Goal: Task Accomplishment & Management: Use online tool/utility

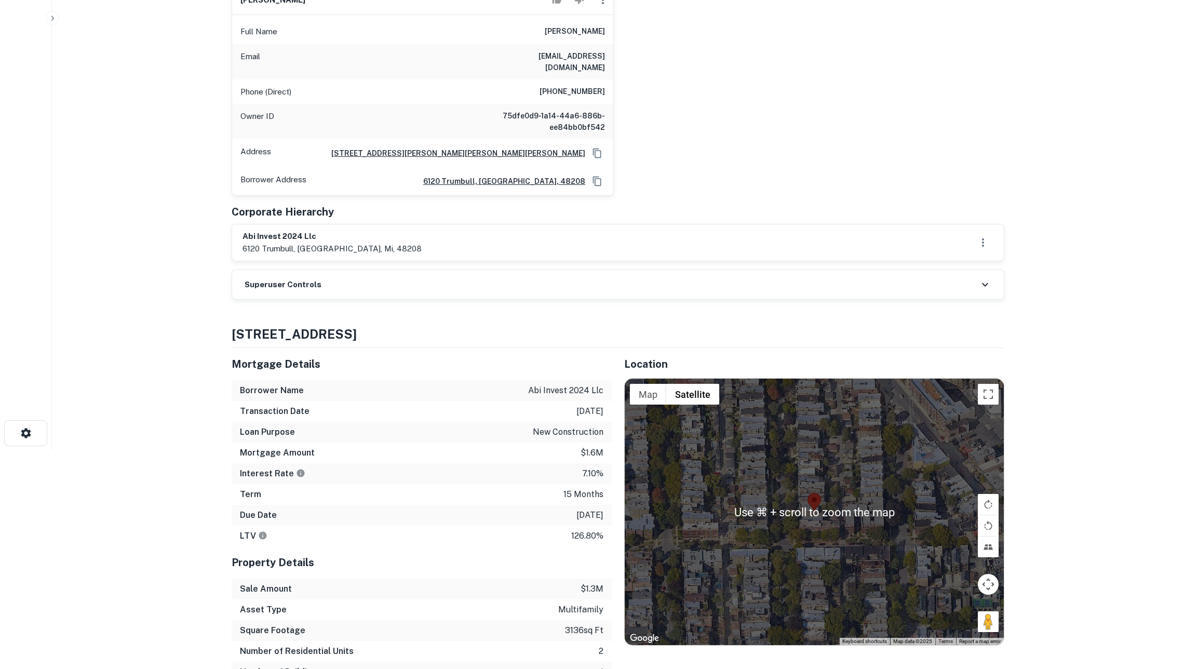
scroll to position [65, 0]
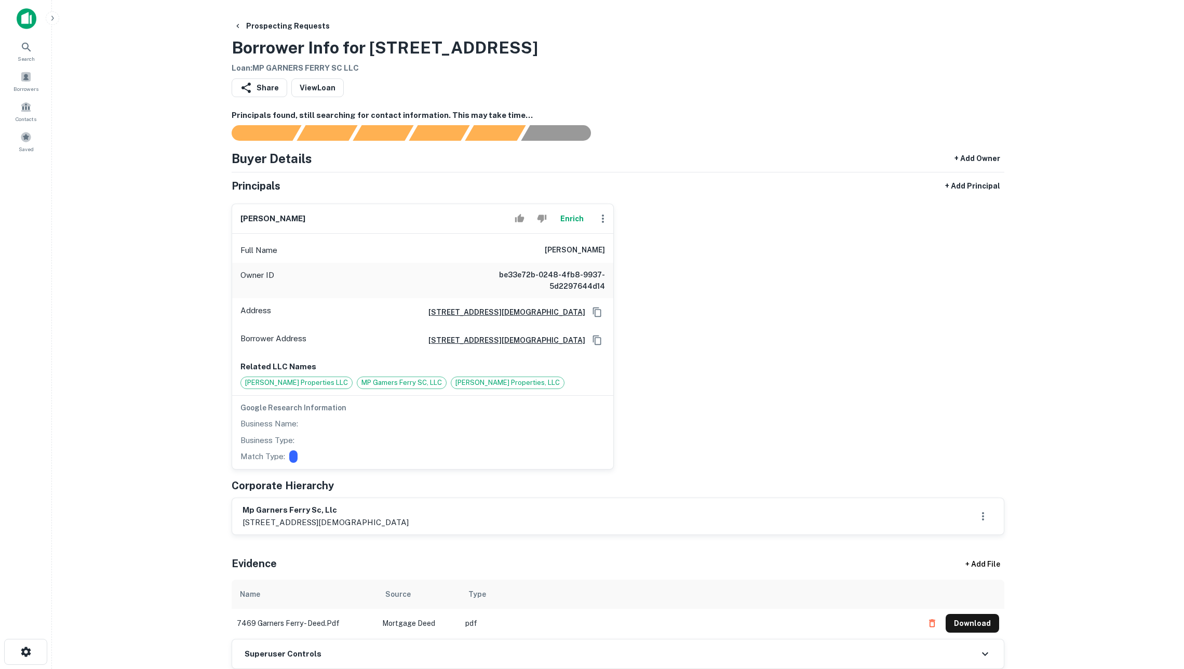
click at [575, 229] on button "Enrich" at bounding box center [571, 218] width 33 height 21
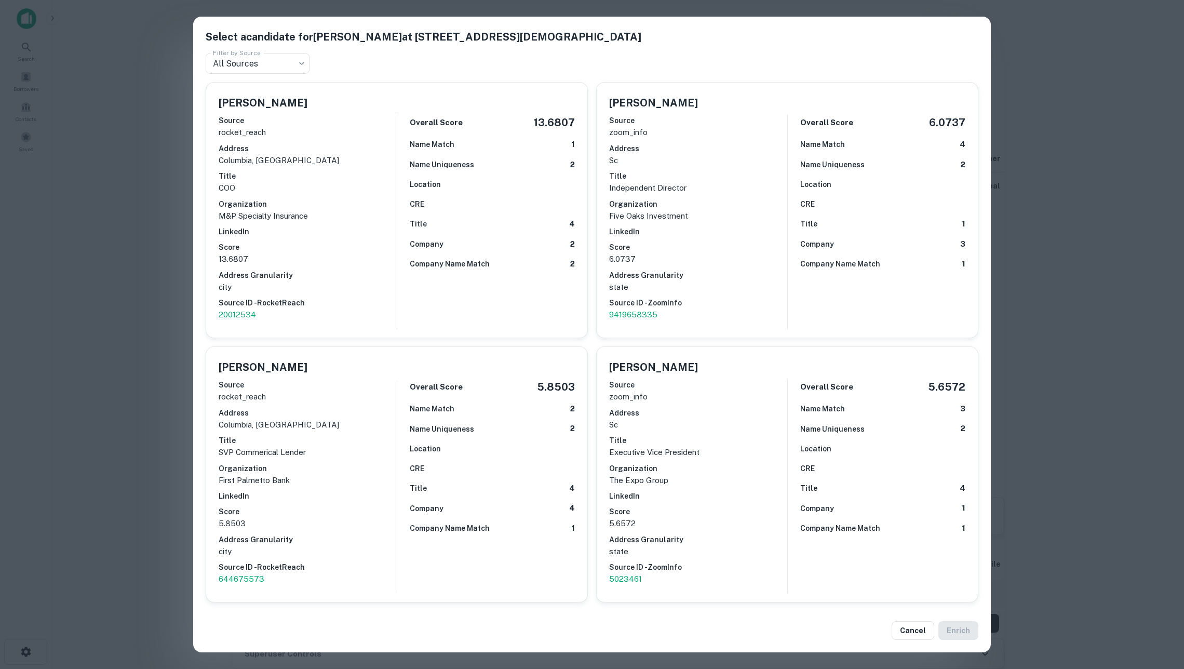
click at [1056, 202] on div "Select a candidate for [PERSON_NAME] at [STREET_ADDRESS][DEMOGRAPHIC_DATA] Filt…" at bounding box center [592, 334] width 1184 height 669
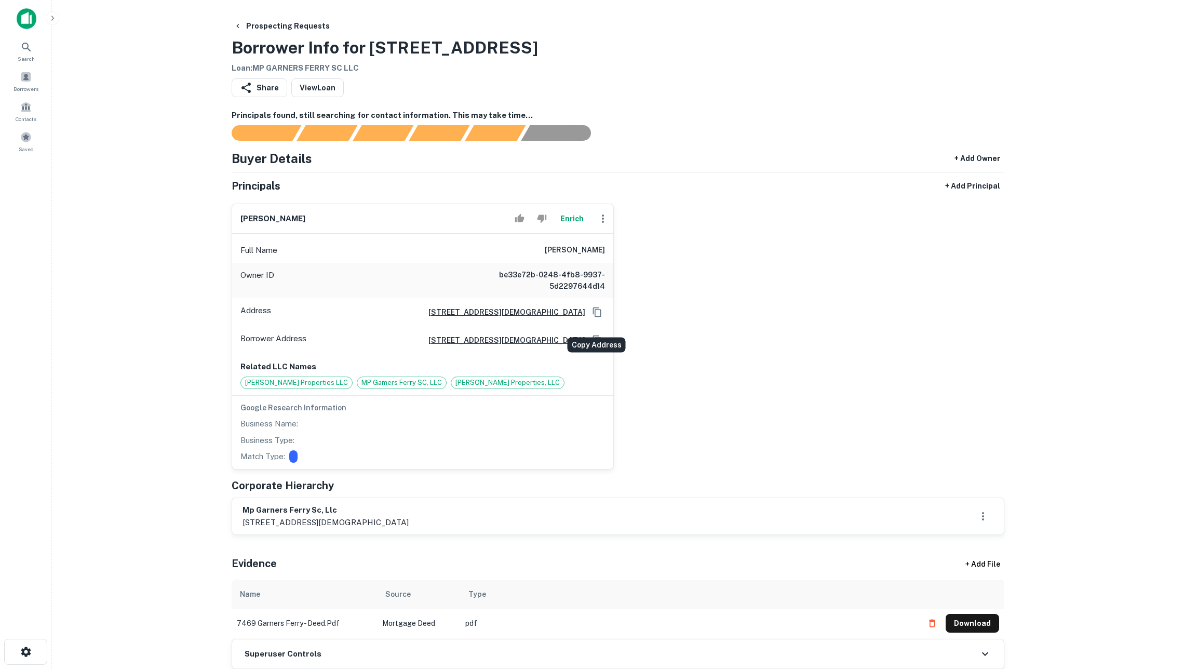
click at [595, 317] on icon "Copy Address" at bounding box center [597, 312] width 10 height 10
click at [570, 226] on button "Enrich" at bounding box center [571, 218] width 33 height 21
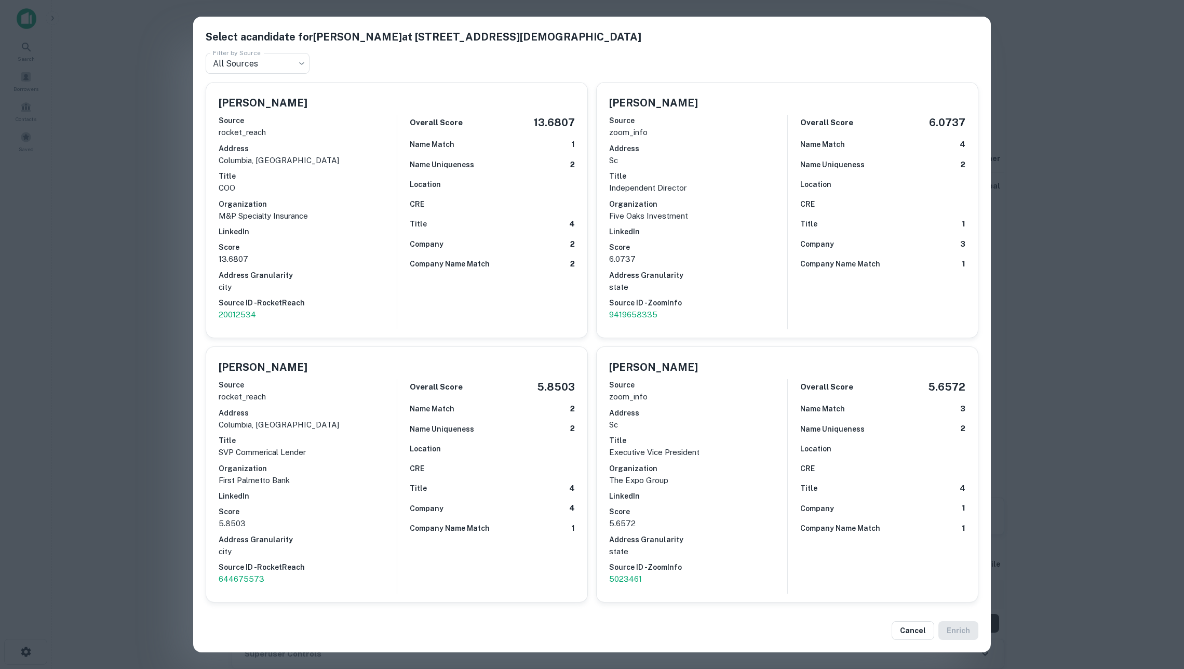
scroll to position [343, 0]
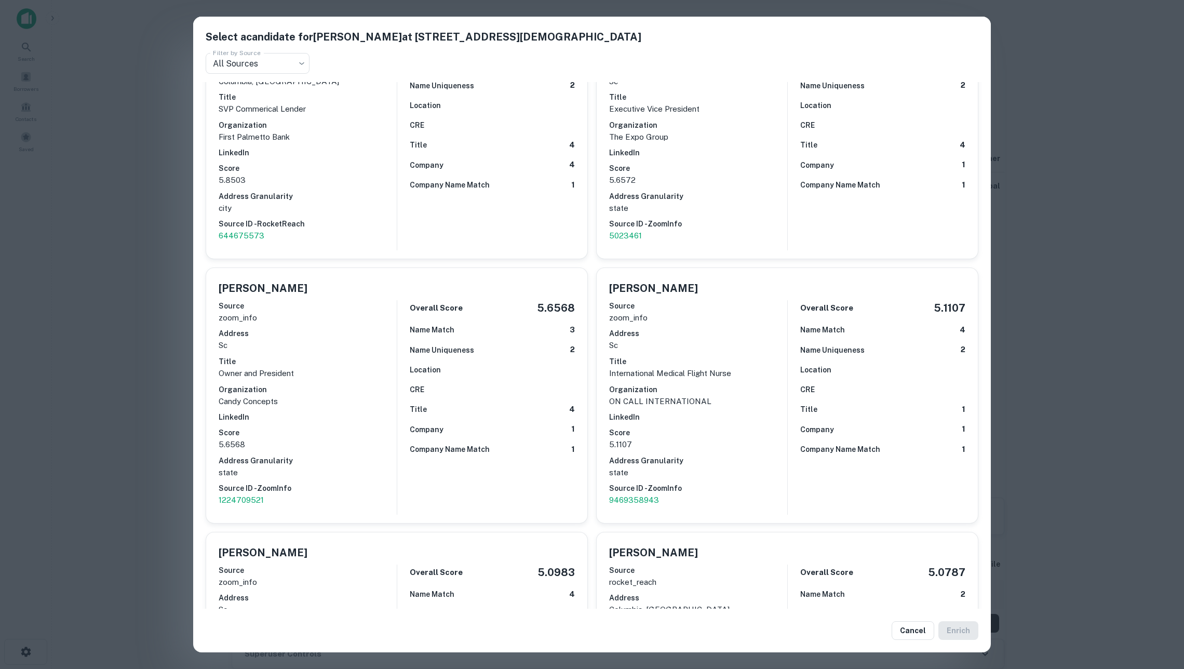
click at [165, 308] on div "Select a candidate for [PERSON_NAME] at [STREET_ADDRESS][DEMOGRAPHIC_DATA] Filt…" at bounding box center [592, 334] width 1184 height 669
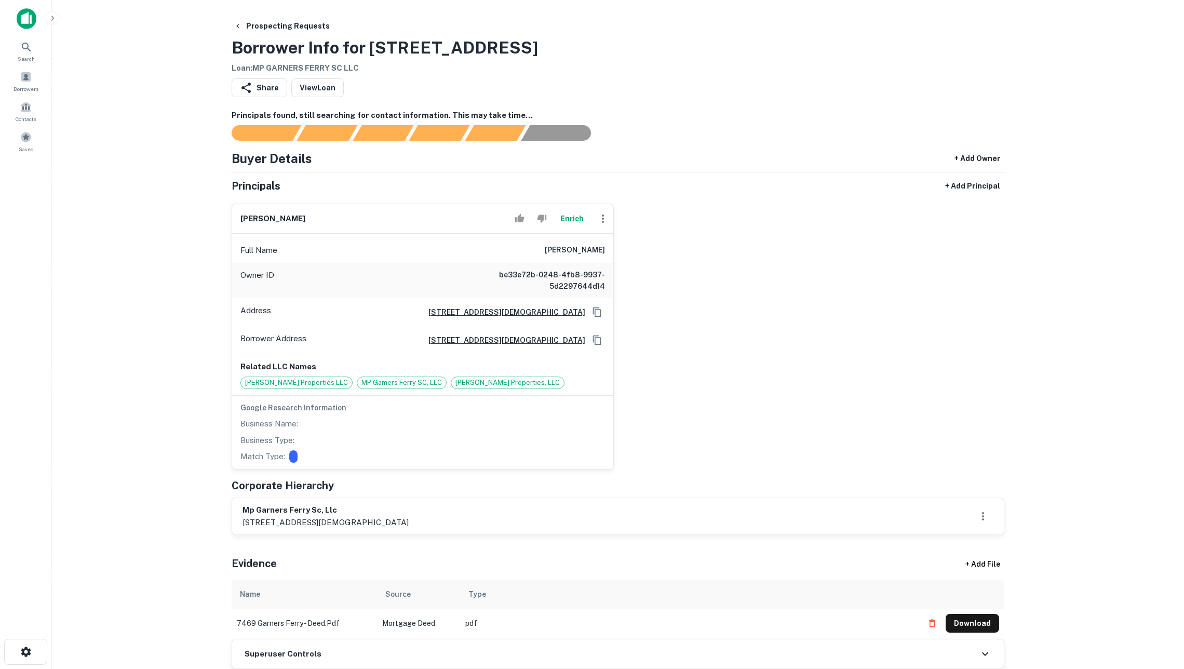
scroll to position [0, 0]
